Goal: Information Seeking & Learning: Learn about a topic

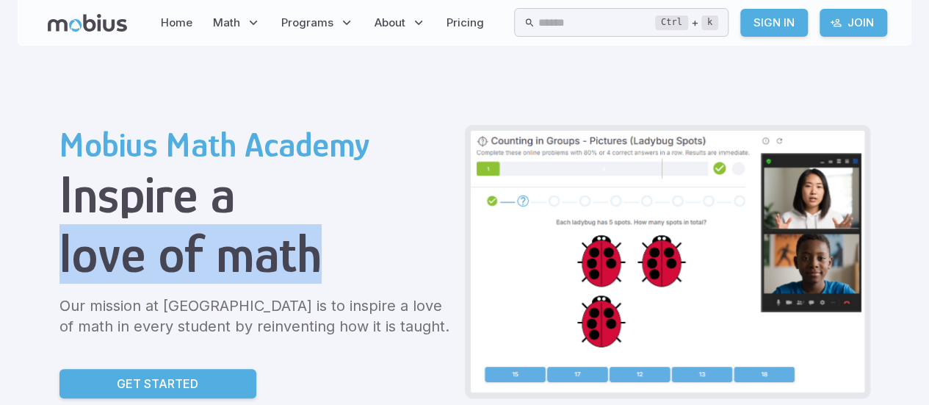
drag, startPoint x: 317, startPoint y: 171, endPoint x: 313, endPoint y: 268, distance: 97.0
click at [313, 268] on div "Mobius Math Academy Inspire a love of math Our mission at [GEOGRAPHIC_DATA] is …" at bounding box center [256, 261] width 394 height 273
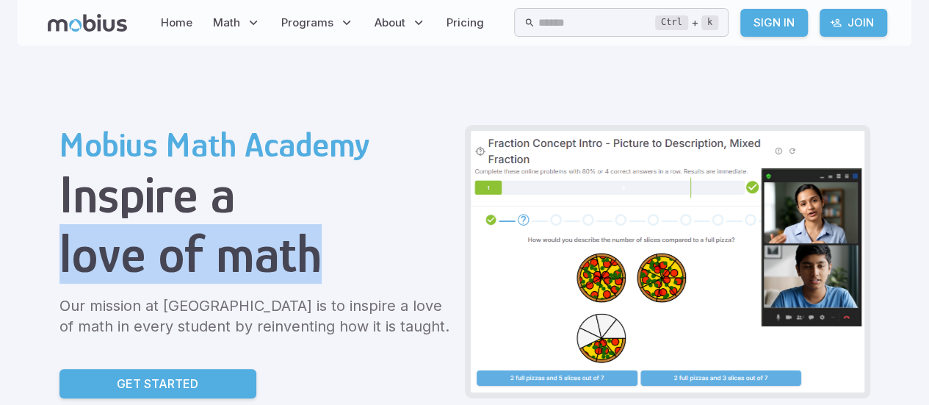
drag, startPoint x: 349, startPoint y: 211, endPoint x: 407, endPoint y: 189, distance: 62.1
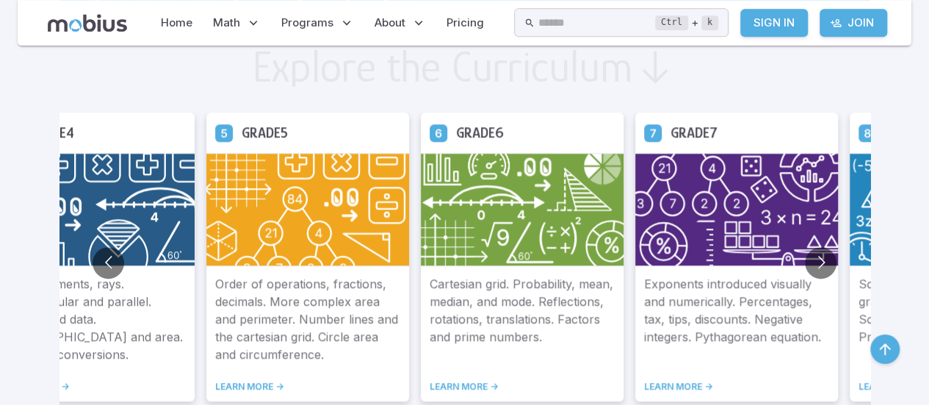
scroll to position [824, 0]
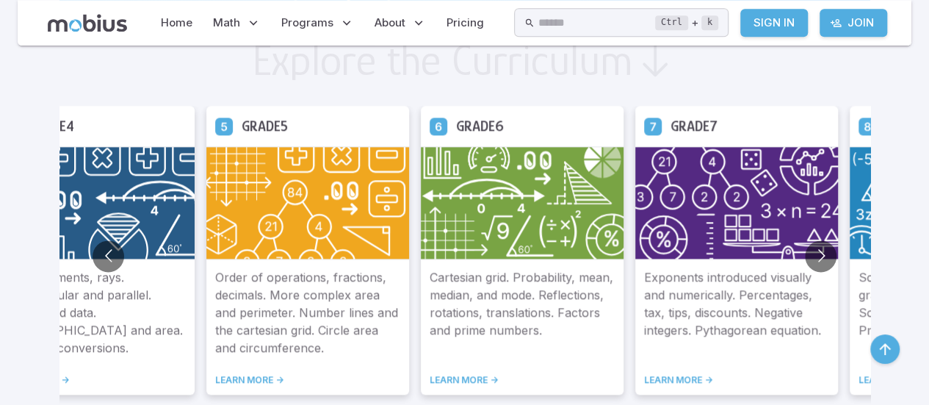
click at [759, 208] on img at bounding box center [736, 202] width 203 height 113
click at [699, 187] on img at bounding box center [736, 202] width 203 height 113
click at [662, 375] on link "LEARN MORE ->" at bounding box center [736, 380] width 185 height 12
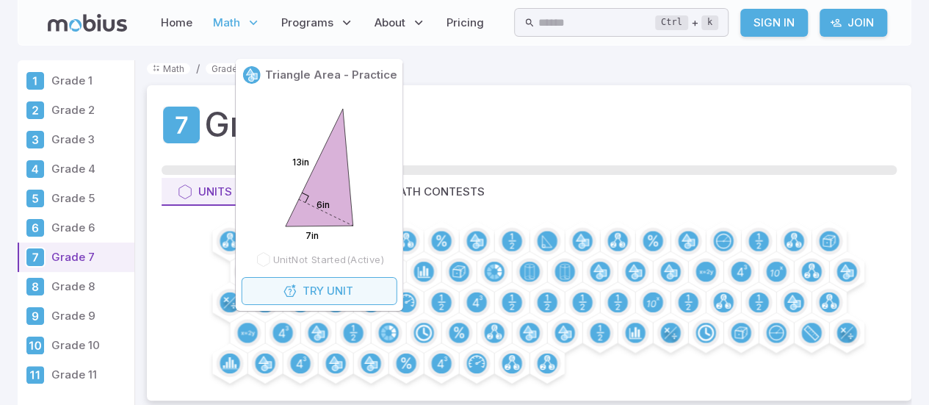
click at [339, 296] on span "Unit" at bounding box center [340, 291] width 26 height 16
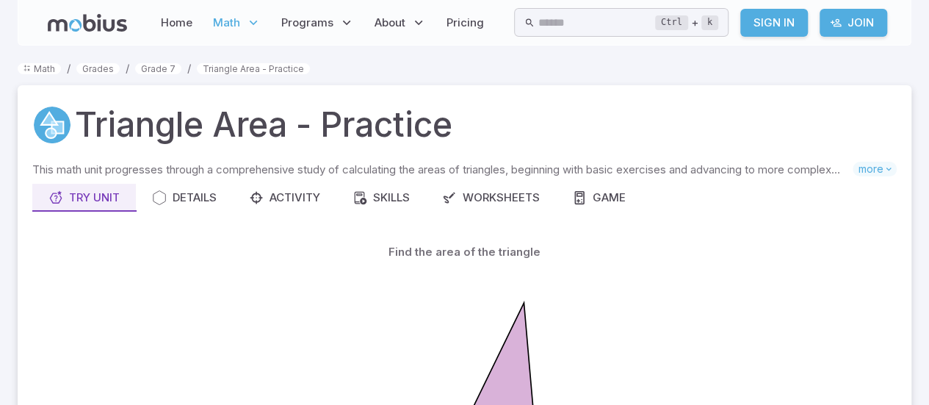
drag, startPoint x: 780, startPoint y: 369, endPoint x: 731, endPoint y: 333, distance: 61.4
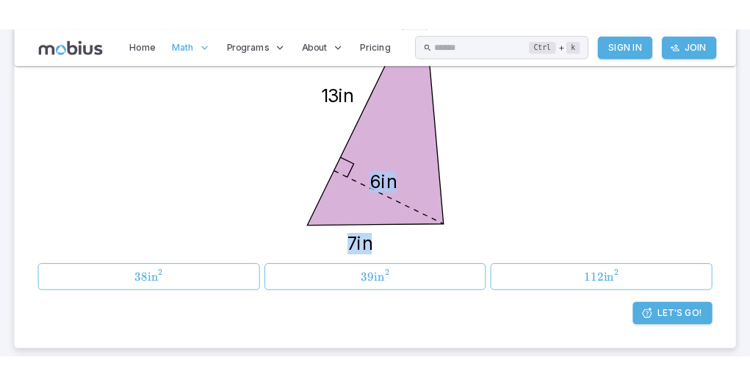
scroll to position [708, 0]
